Goal: Complete application form

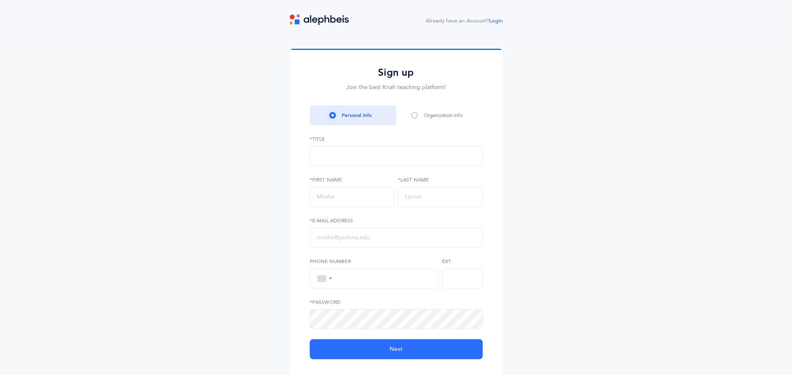
select select
click at [415, 117] on span at bounding box center [414, 115] width 7 height 7
select select
click at [316, 20] on img at bounding box center [319, 20] width 59 height 10
